Goal: Information Seeking & Learning: Learn about a topic

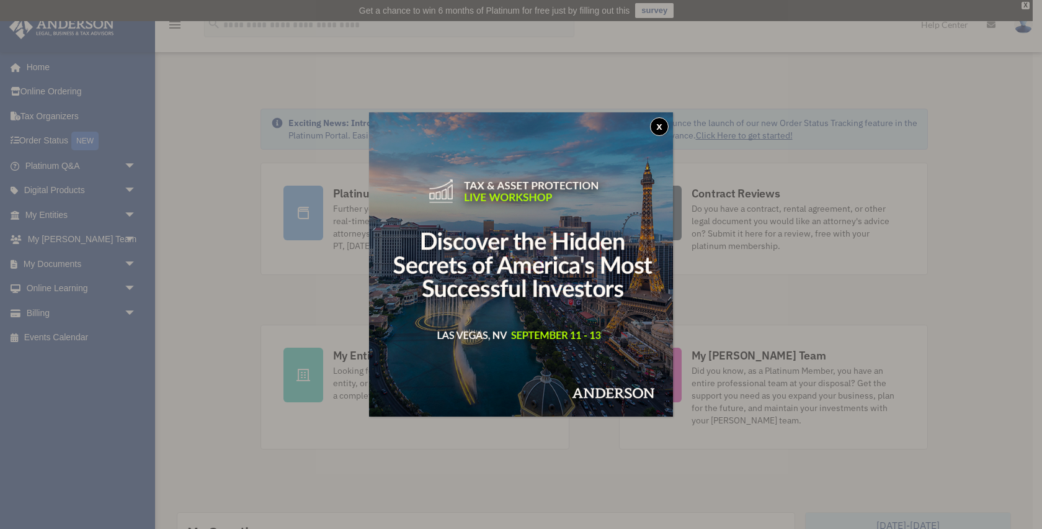
click at [660, 117] on button "x" at bounding box center [659, 126] width 19 height 19
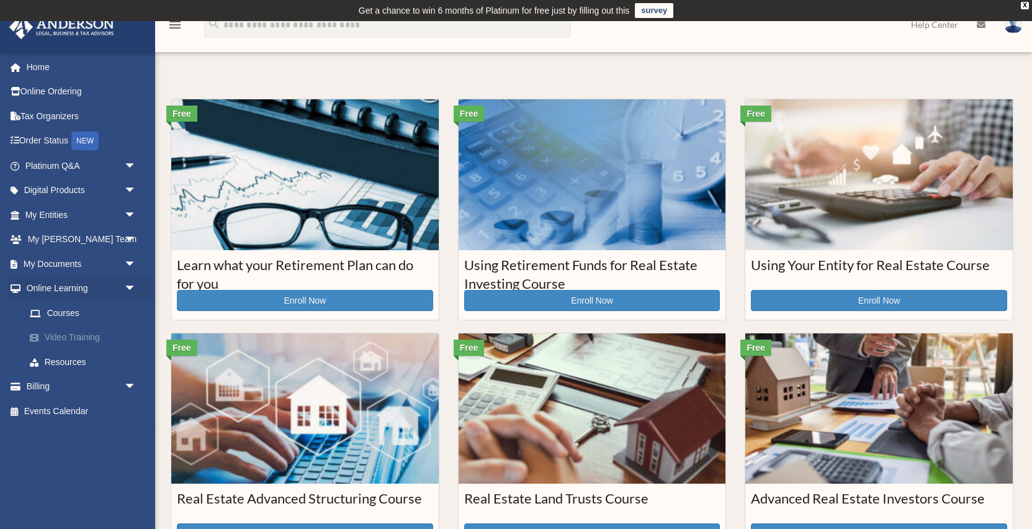
click at [73, 339] on link "Video Training" at bounding box center [86, 337] width 138 height 25
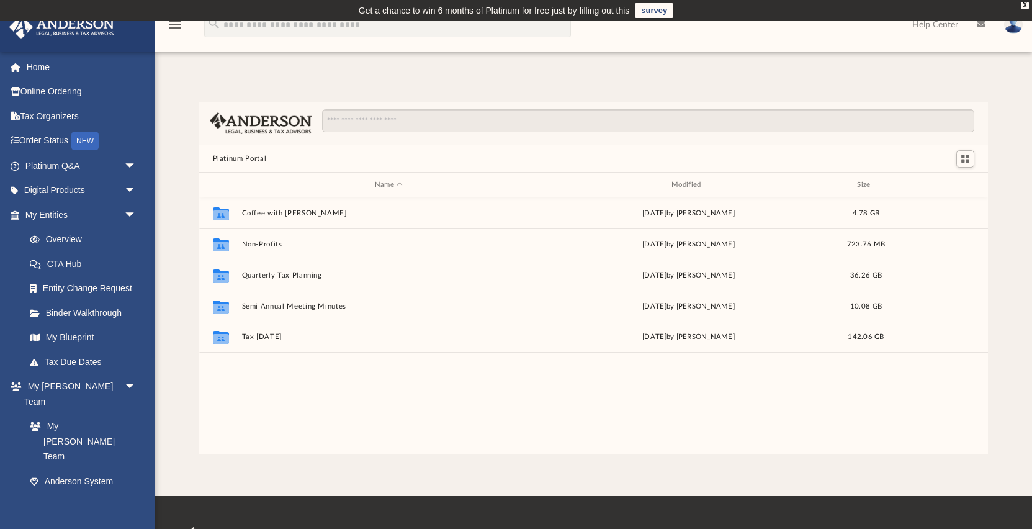
scroll to position [282, 789]
